Goal: Information Seeking & Learning: Learn about a topic

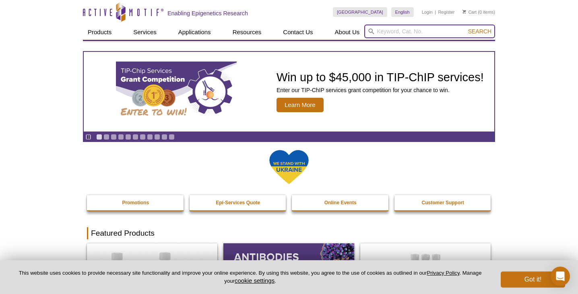
click at [399, 35] on input "search" at bounding box center [429, 32] width 131 height 14
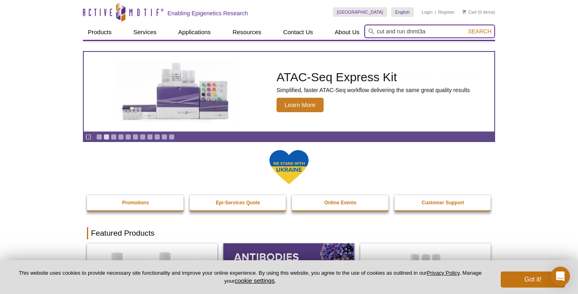
type input "cut and run dnmt3a"
click at [480, 31] on button "Search" at bounding box center [480, 31] width 28 height 7
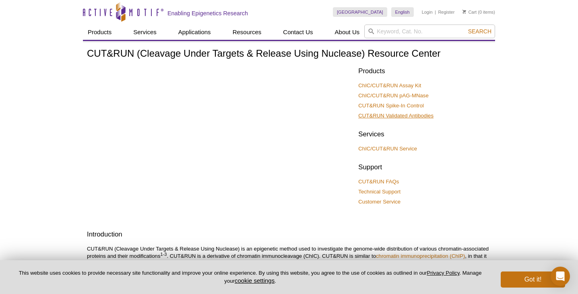
click at [408, 116] on link "CUT&RUN Validated Antibodies" at bounding box center [395, 115] width 75 height 7
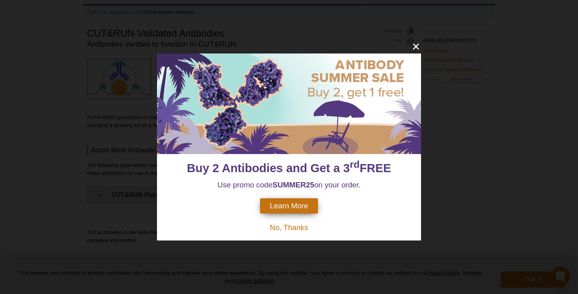
scroll to position [48, 0]
click at [415, 45] on icon "close" at bounding box center [416, 47] width 6 height 6
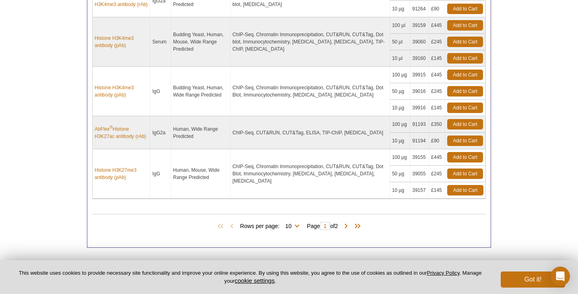
scroll to position [586, 0]
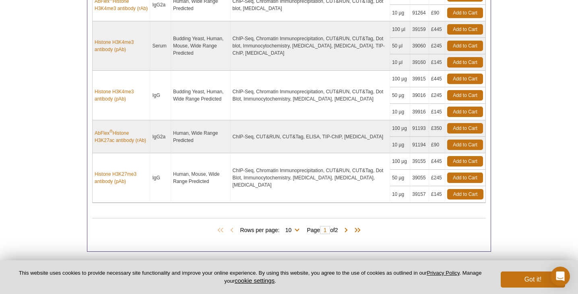
click at [348, 226] on div "Rows per page: 10 All 10 Page 1 of 2" at bounding box center [289, 230] width 394 height 9
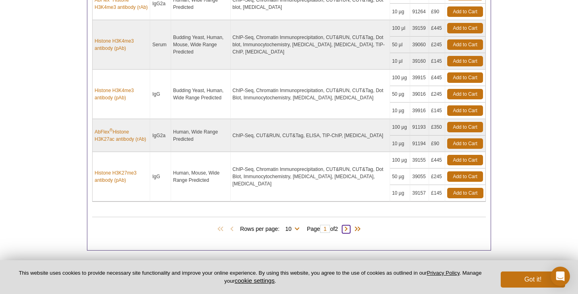
click at [349, 229] on span at bounding box center [346, 230] width 8 height 8
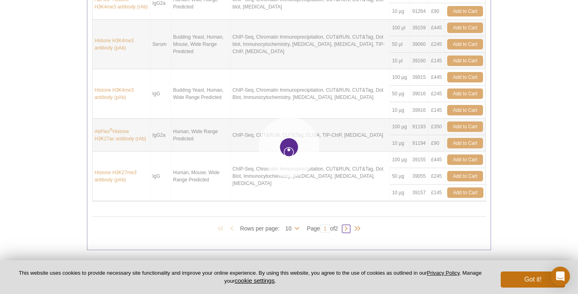
type input "2"
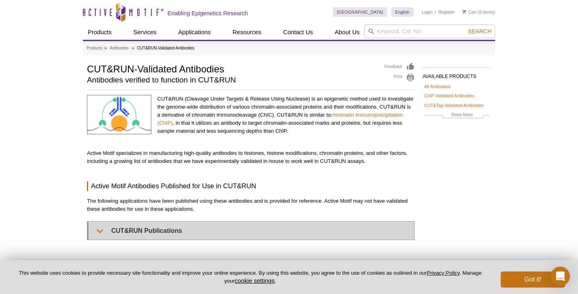
scroll to position [0, 0]
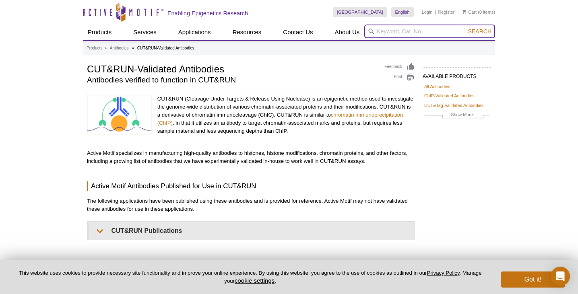
click at [377, 33] on input "search" at bounding box center [429, 32] width 131 height 14
type input "dnmt3a"
click at [480, 31] on button "Search" at bounding box center [480, 31] width 28 height 7
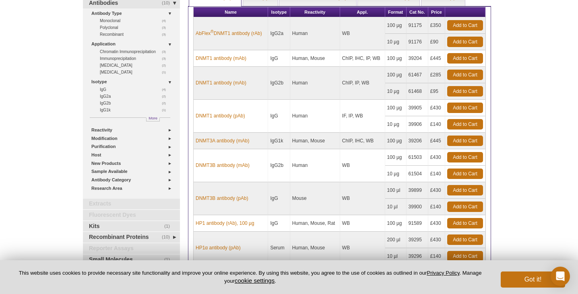
scroll to position [60, 0]
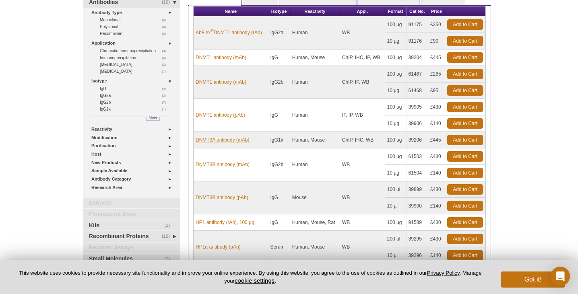
click at [226, 141] on link "DNMT3A antibody (mAb)" at bounding box center [223, 140] width 54 height 7
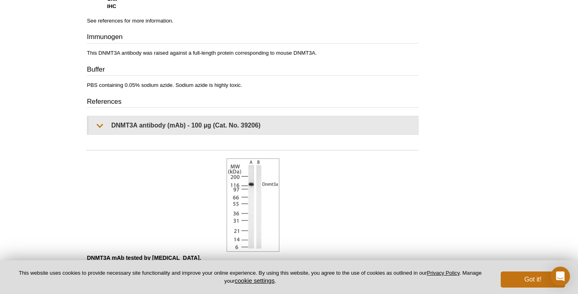
scroll to position [395, 0]
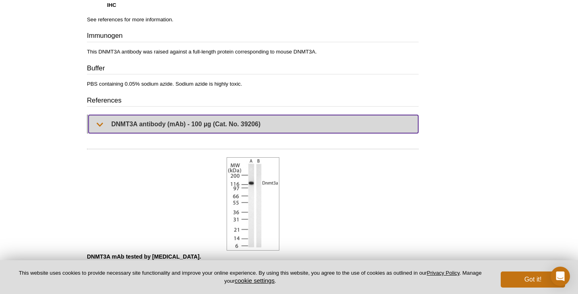
click at [106, 125] on summary "DNMT3A antibody (mAb) - 100 µg (Cat. No. 39206)" at bounding box center [254, 124] width 330 height 18
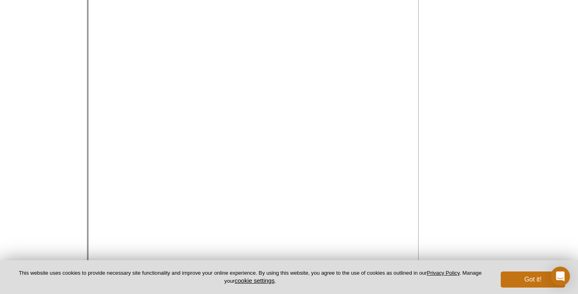
scroll to position [617, 0]
